Goal: Communication & Community: Participate in discussion

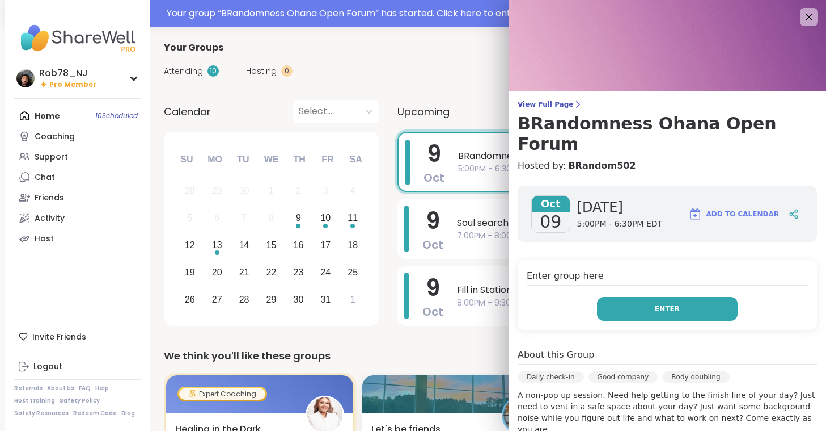
click at [667, 303] on span "Enter" at bounding box center [667, 308] width 25 height 10
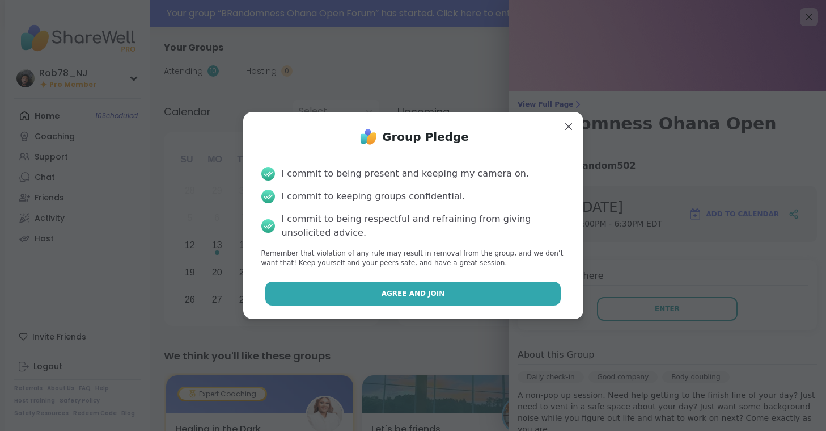
click at [441, 292] on button "Agree and Join" at bounding box center [413, 293] width 296 height 24
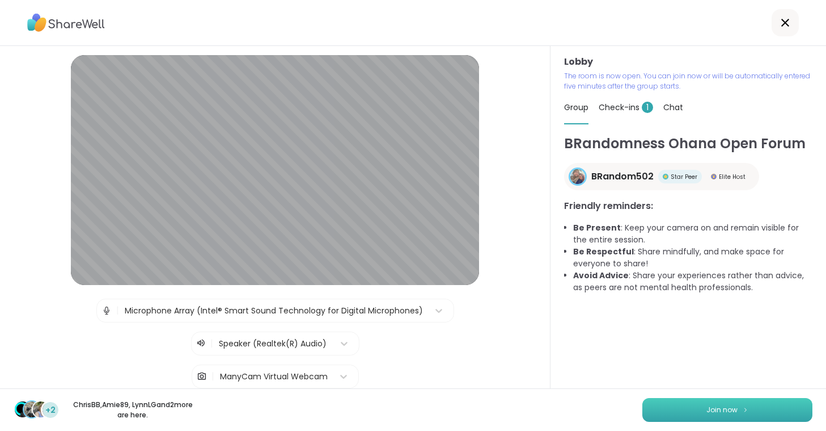
click at [689, 402] on button "Join now" at bounding box center [728, 410] width 170 height 24
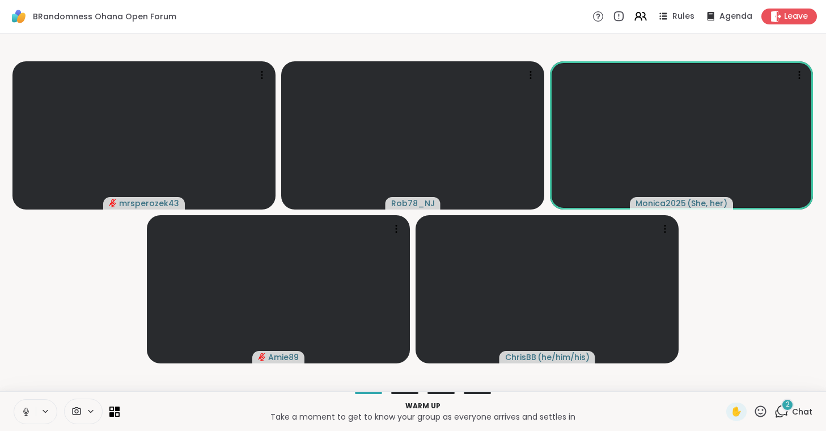
click at [31, 410] on icon at bounding box center [26, 411] width 10 height 10
click at [77, 409] on icon at bounding box center [77, 411] width 9 height 8
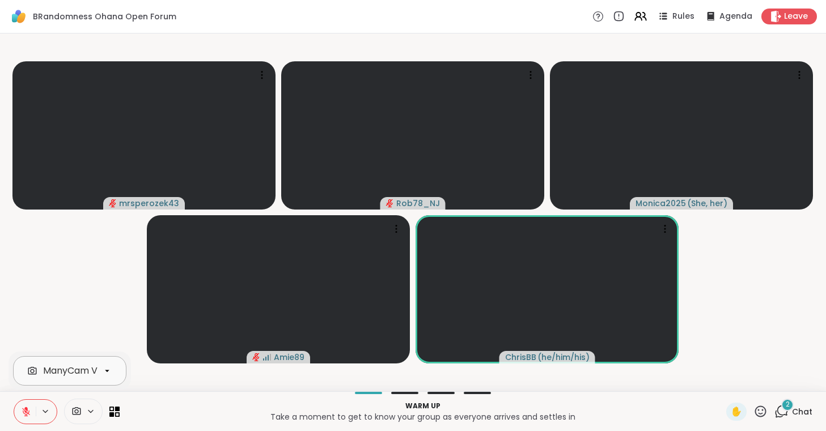
click at [75, 362] on div "ManyCam Virtual Webcam" at bounding box center [69, 370] width 113 height 29
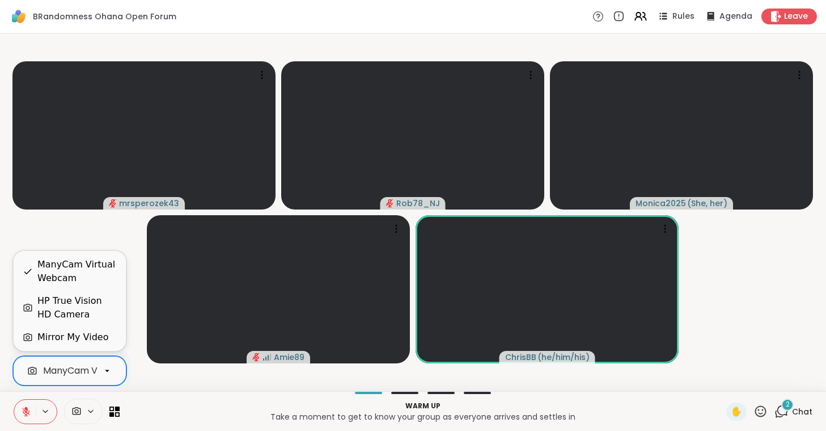
scroll to position [0, 50]
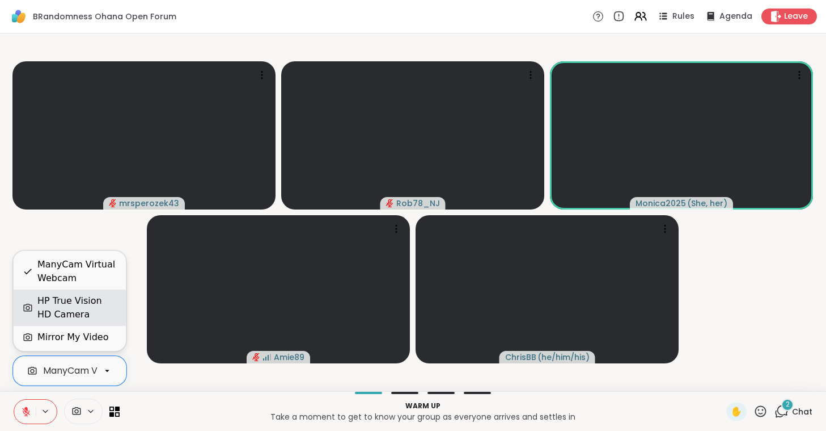
click at [74, 307] on div "HP True Vision HD Camera" at bounding box center [76, 307] width 79 height 27
